Goal: Transaction & Acquisition: Obtain resource

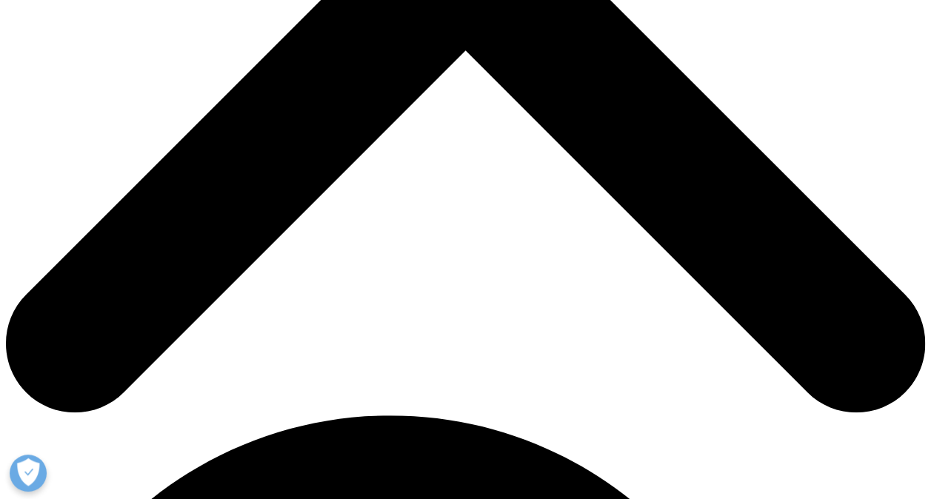
scroll to position [527, 0]
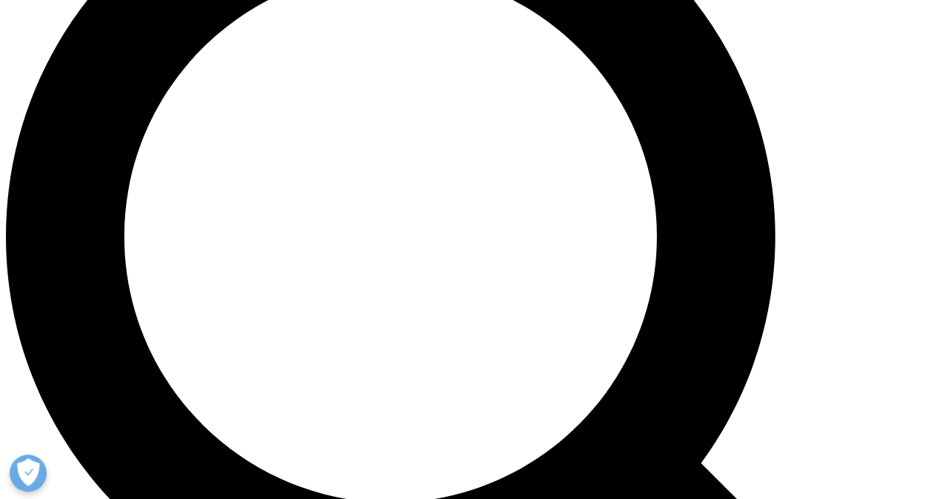
scroll to position [1097, 0]
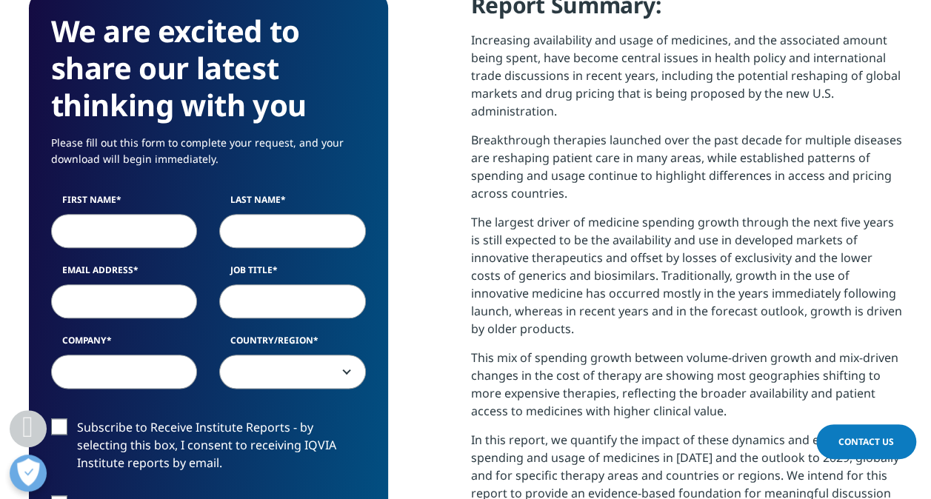
scroll to position [663, 0]
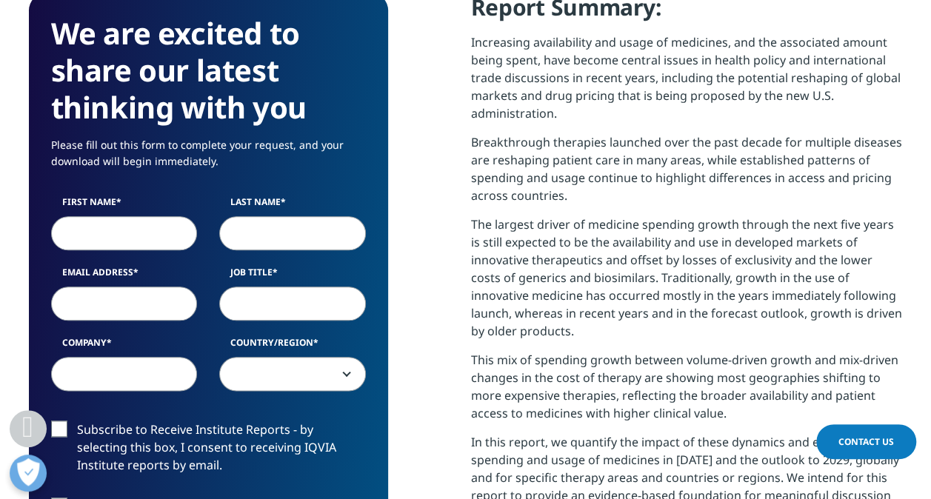
click at [132, 227] on input "First Name" at bounding box center [124, 232] width 147 height 34
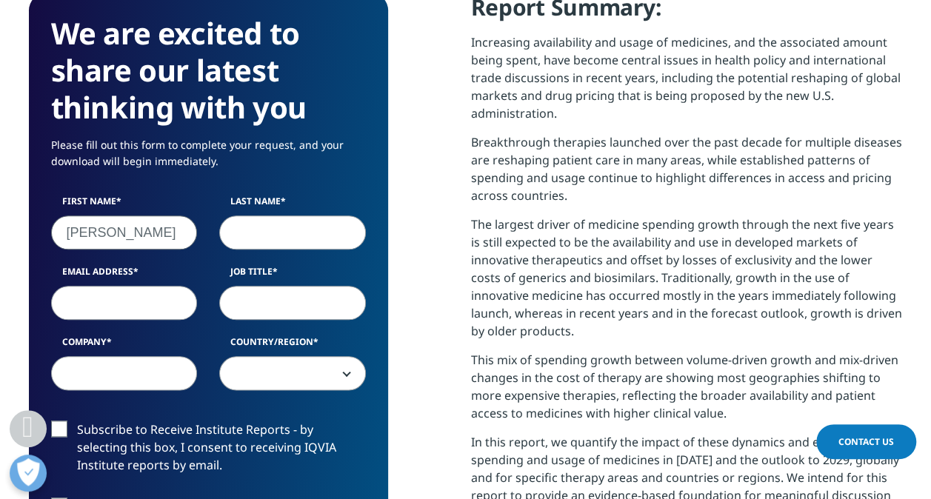
type input "[PERSON_NAME]"
click at [259, 228] on input "Last Name" at bounding box center [292, 232] width 147 height 34
type input "schiola"
click at [120, 312] on input "Email Address" at bounding box center [124, 303] width 147 height 34
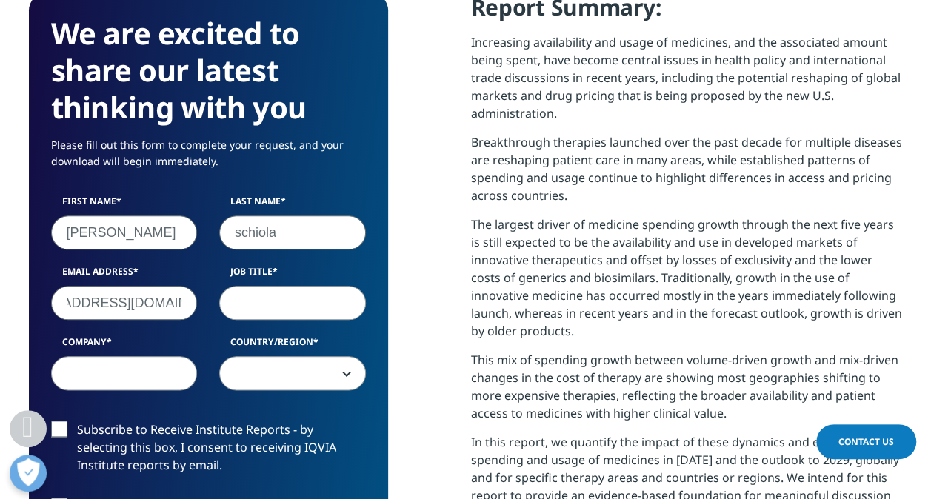
type input "[EMAIL_ADDRESS][DOMAIN_NAME]"
click at [261, 300] on input "Job Title" at bounding box center [292, 303] width 147 height 34
type input "sr. dir market access"
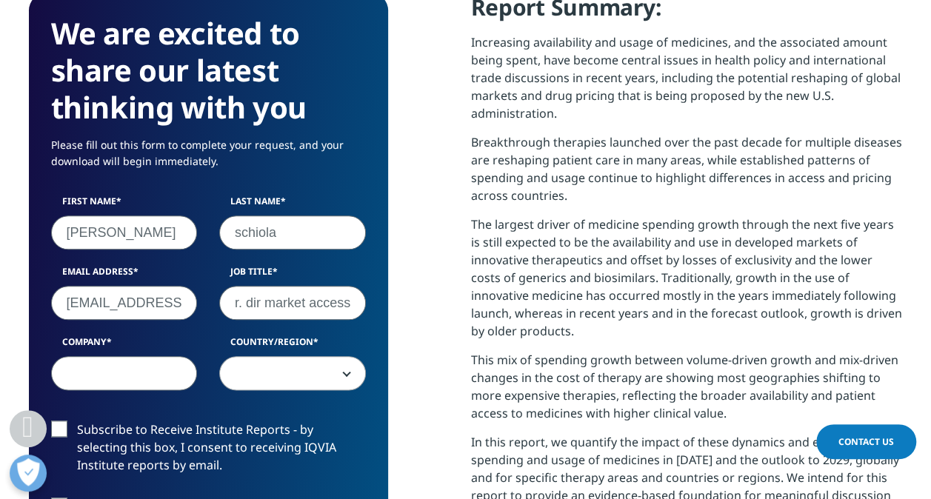
scroll to position [0, 0]
click at [82, 370] on input "Company" at bounding box center [124, 373] width 147 height 34
type input "bristol [PERSON_NAME] squibb"
click at [252, 373] on span at bounding box center [292, 374] width 145 height 34
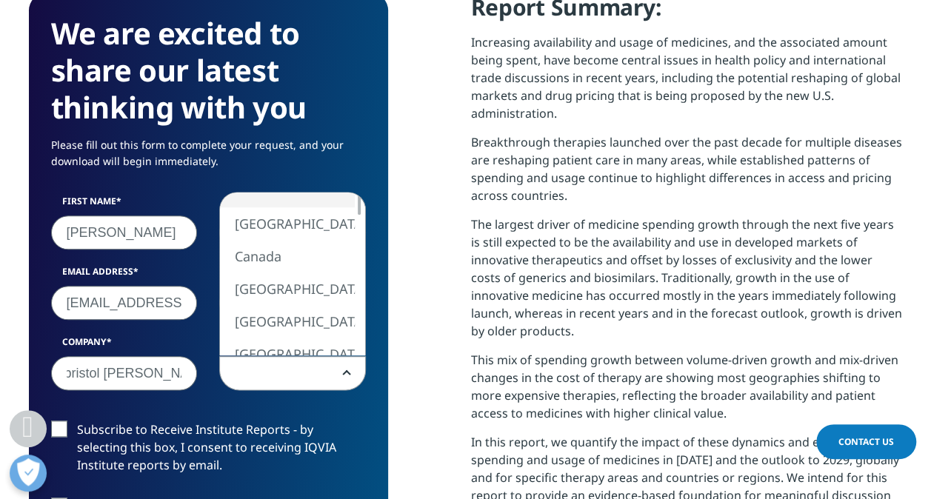
scroll to position [0, 0]
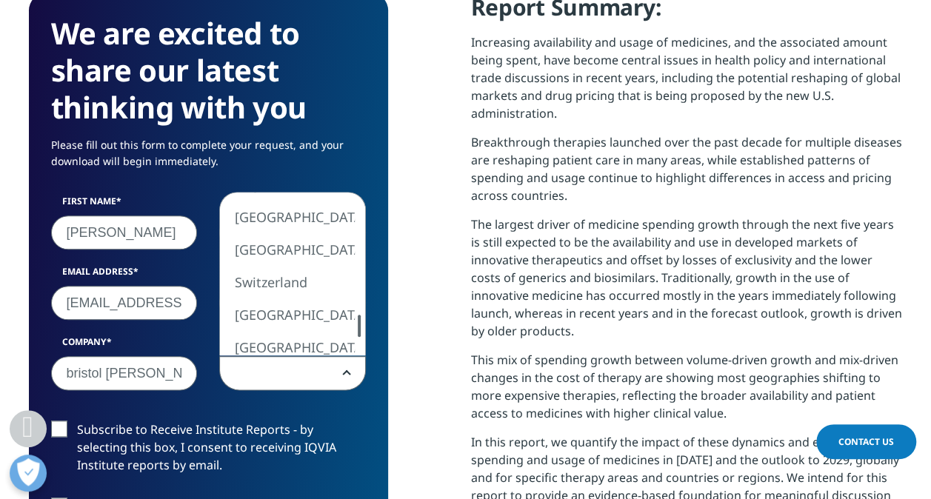
click at [310, 336] on div "[GEOGRAPHIC_DATA] [GEOGRAPHIC_DATA] [GEOGRAPHIC_DATA] [GEOGRAPHIC_DATA] [GEOGRA…" at bounding box center [292, 274] width 145 height 163
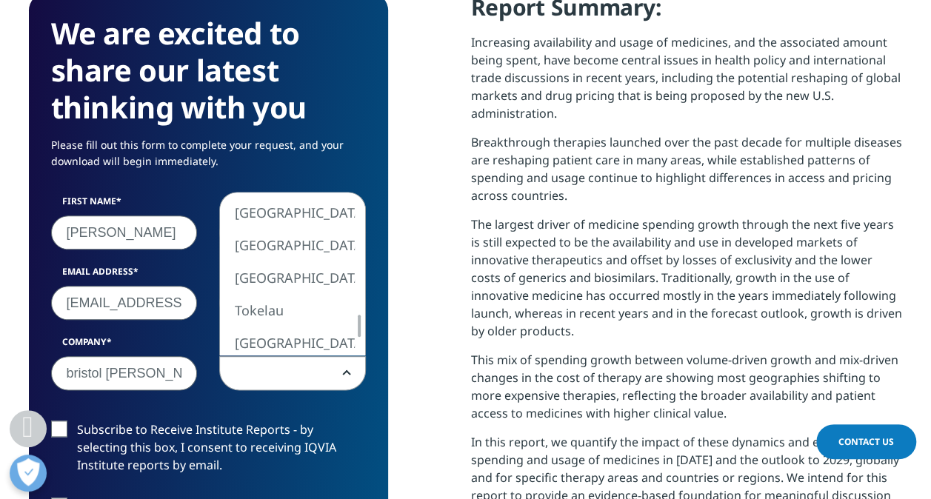
select select "Switzerland"
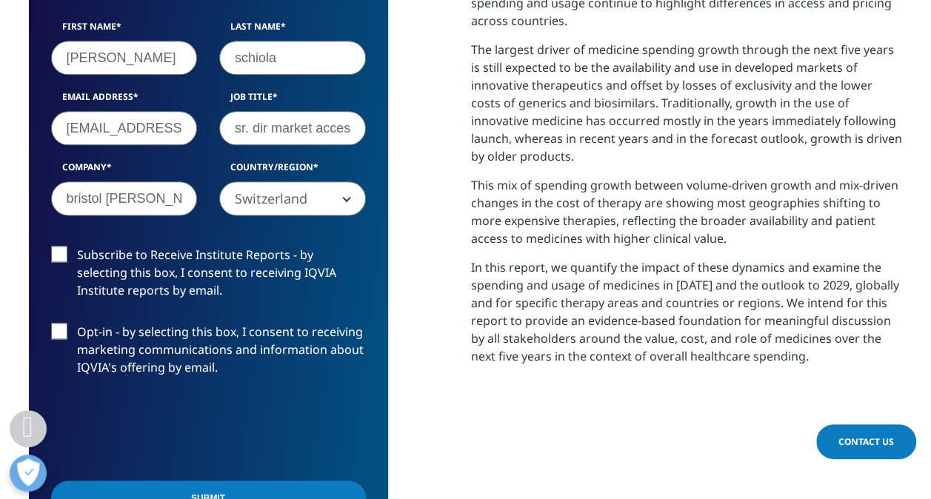
scroll to position [839, 0]
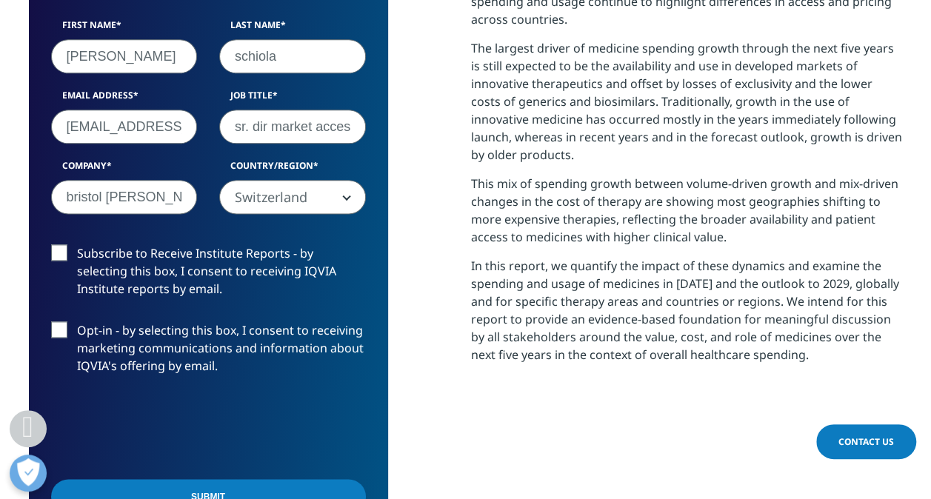
click at [239, 489] on input "Submit" at bounding box center [208, 496] width 315 height 35
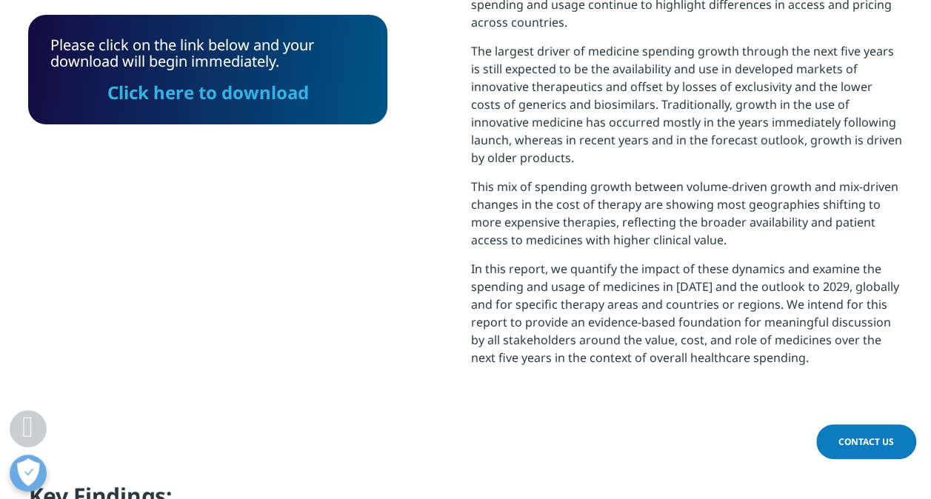
scroll to position [840, 0]
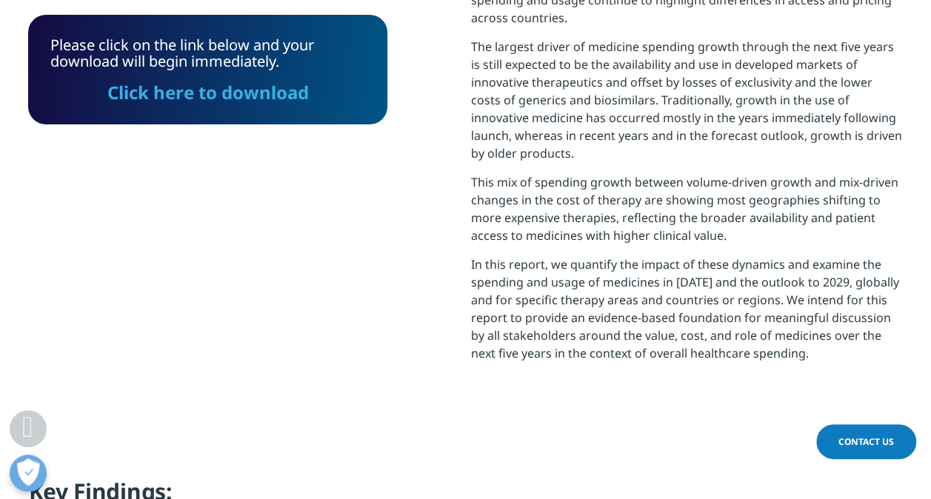
click at [227, 93] on link "Click here to download" at bounding box center [207, 92] width 201 height 24
